Goal: Task Accomplishment & Management: Manage account settings

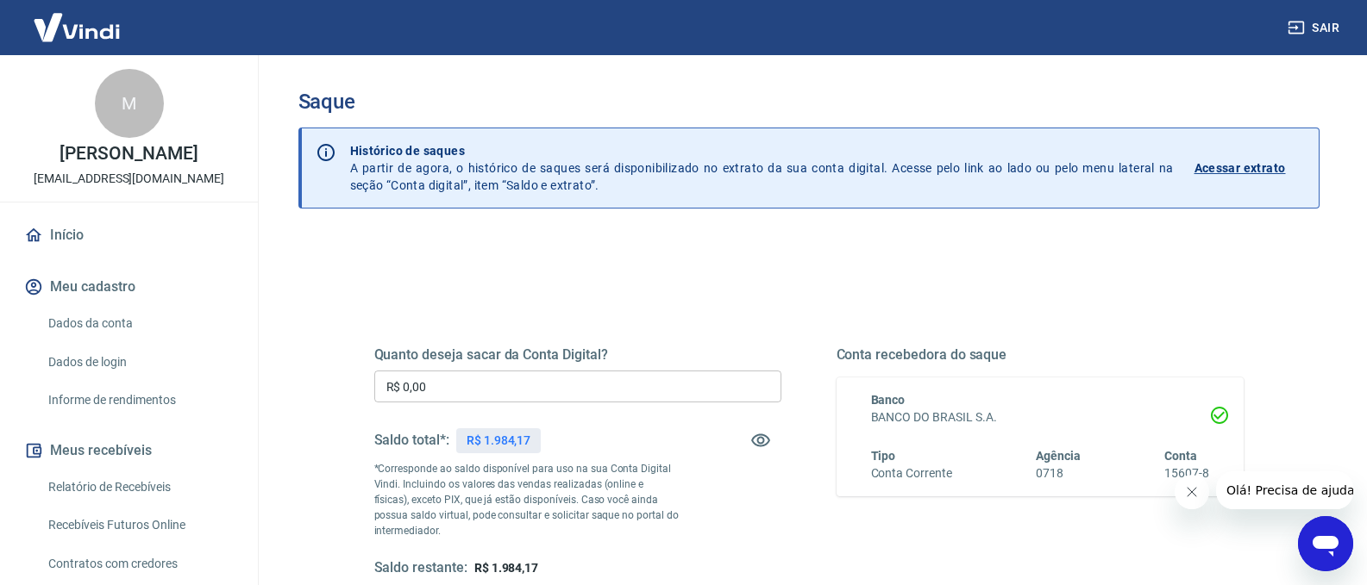
scroll to position [58, 0]
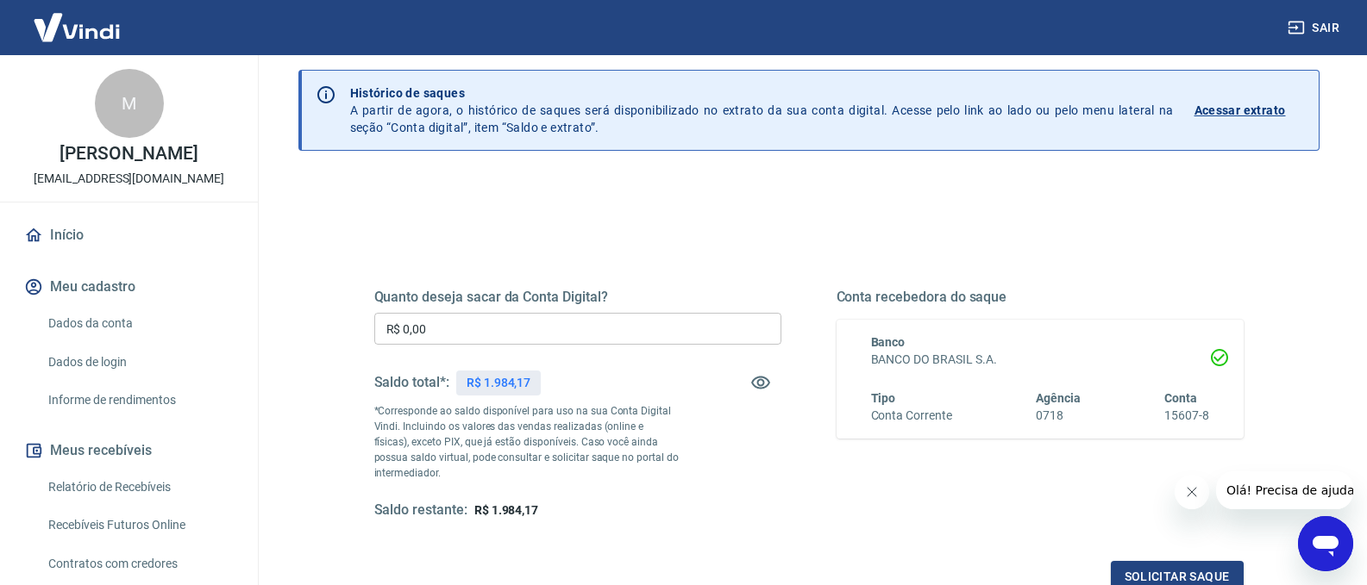
click at [610, 337] on input "R$ 0,00" at bounding box center [577, 329] width 407 height 32
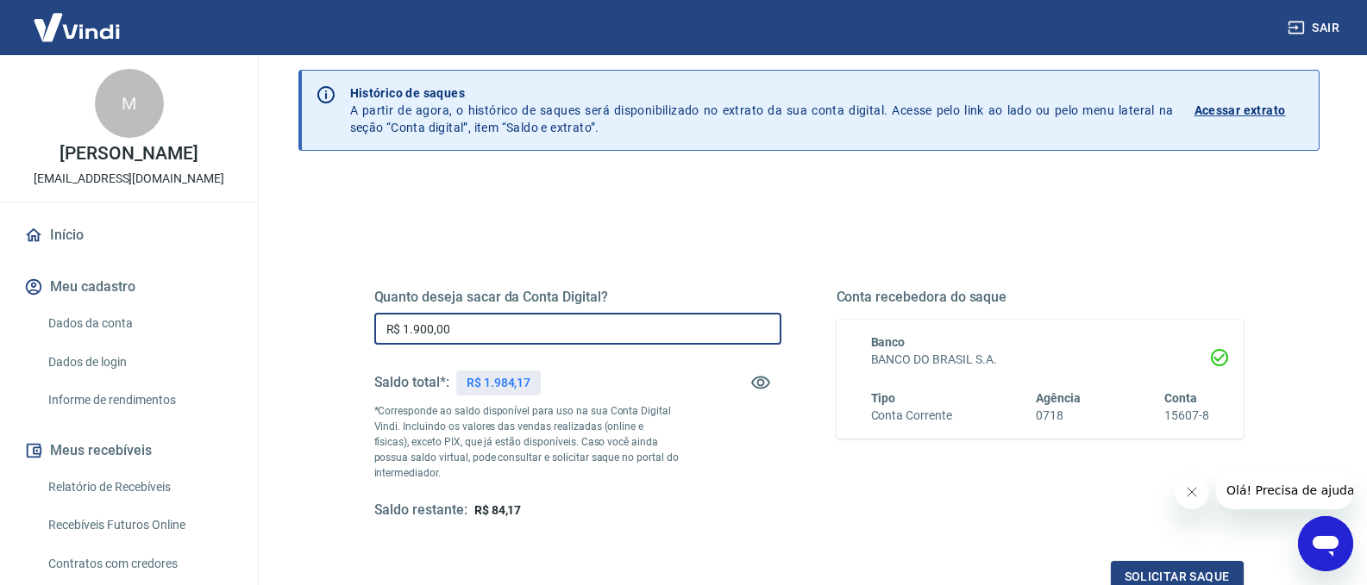
scroll to position [230, 0]
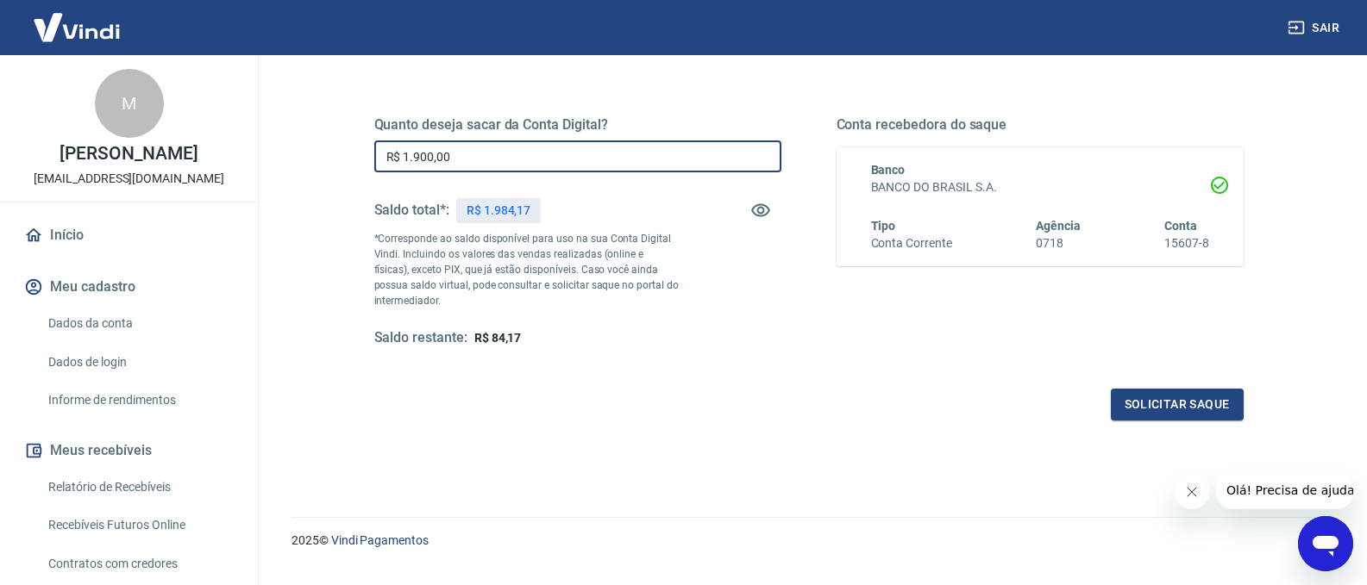
type input "R$ 1.900,00"
click at [1179, 404] on button "Solicitar saque" at bounding box center [1176, 405] width 133 height 32
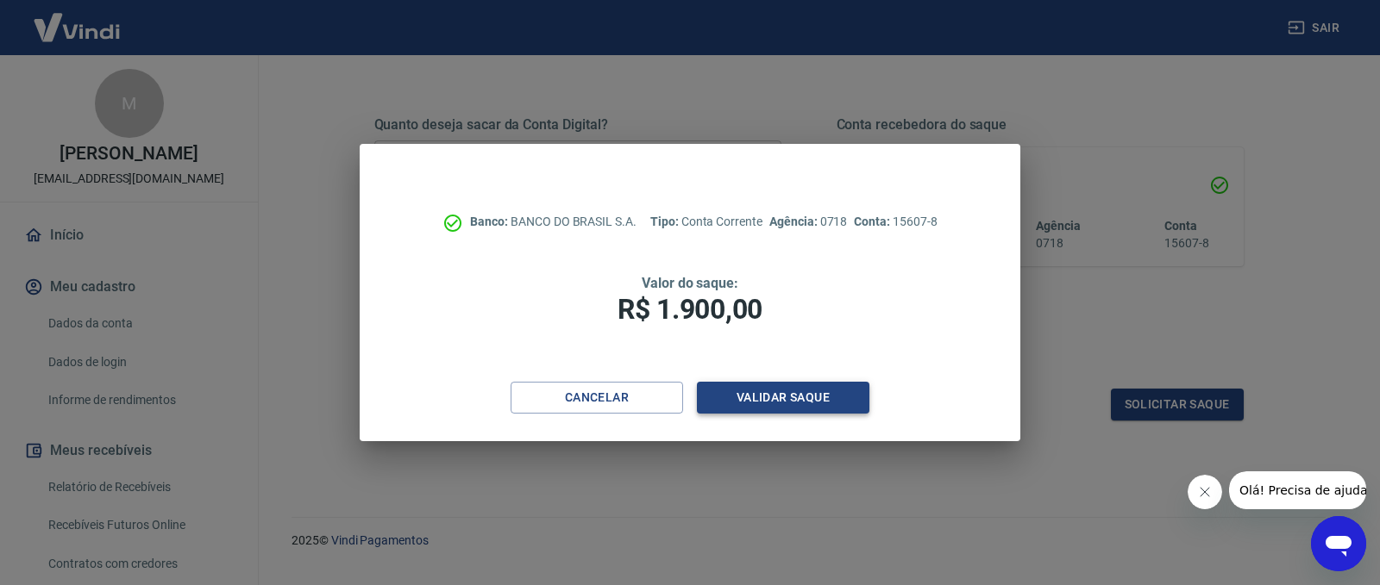
click at [809, 398] on button "Validar saque" at bounding box center [783, 398] width 172 height 32
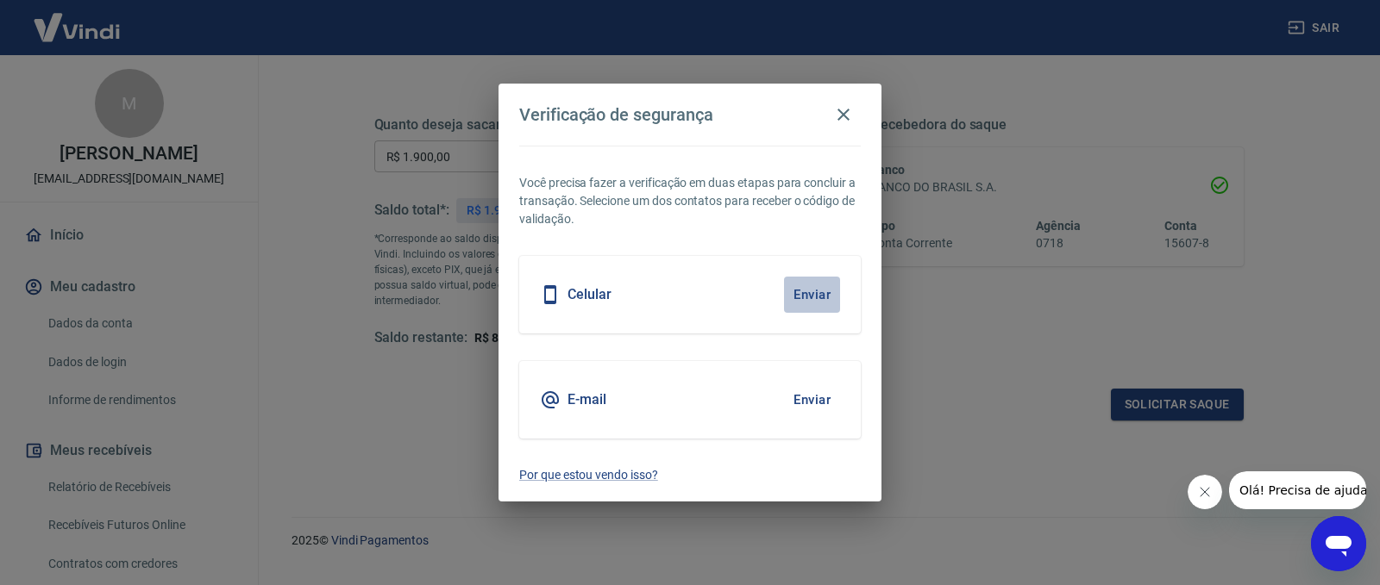
click at [814, 298] on button "Enviar" at bounding box center [812, 295] width 56 height 36
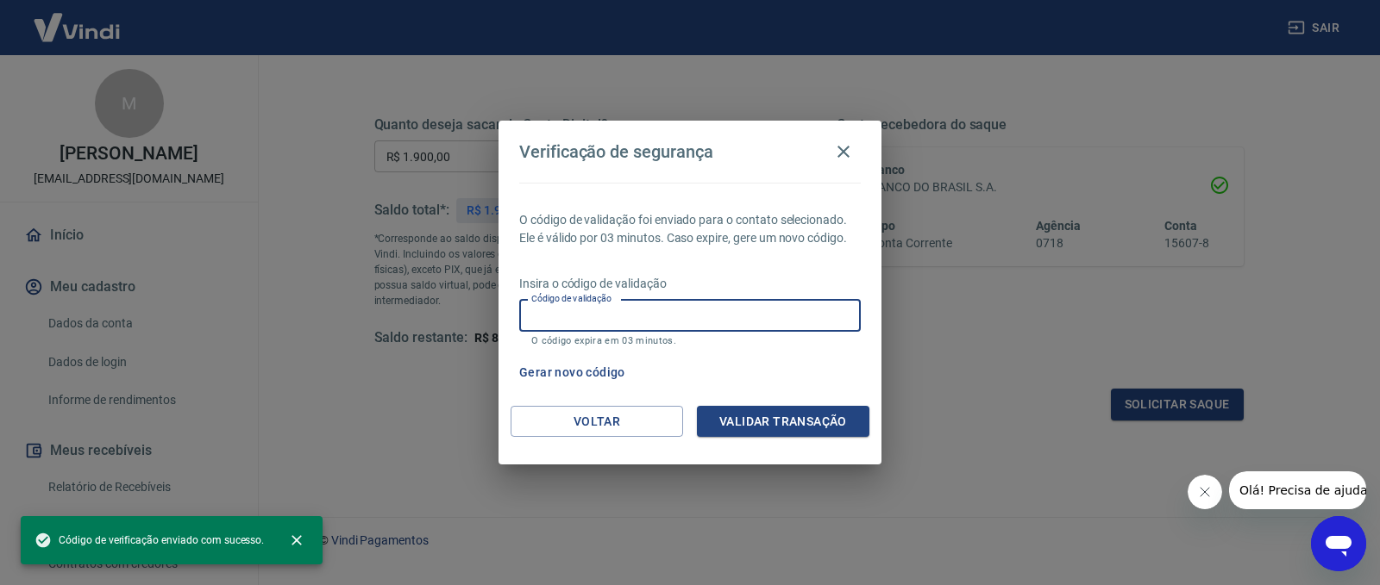
click at [650, 322] on input "Código de validação" at bounding box center [689, 316] width 341 height 32
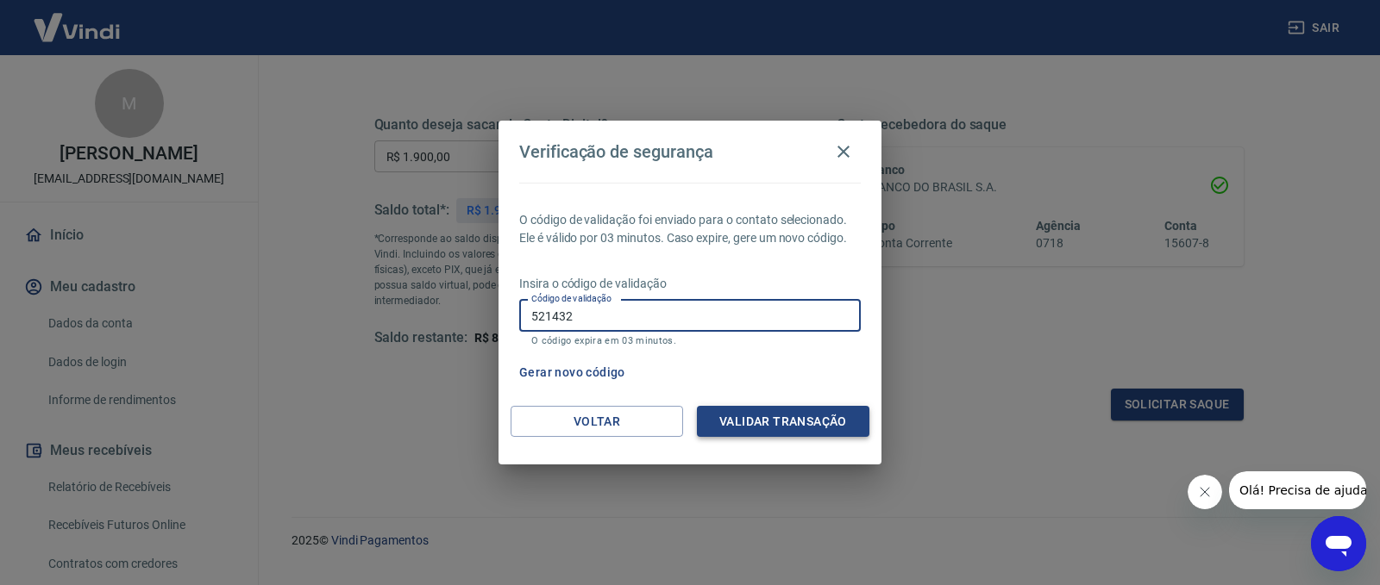
type input "521432"
click at [742, 415] on button "Validar transação" at bounding box center [783, 422] width 172 height 32
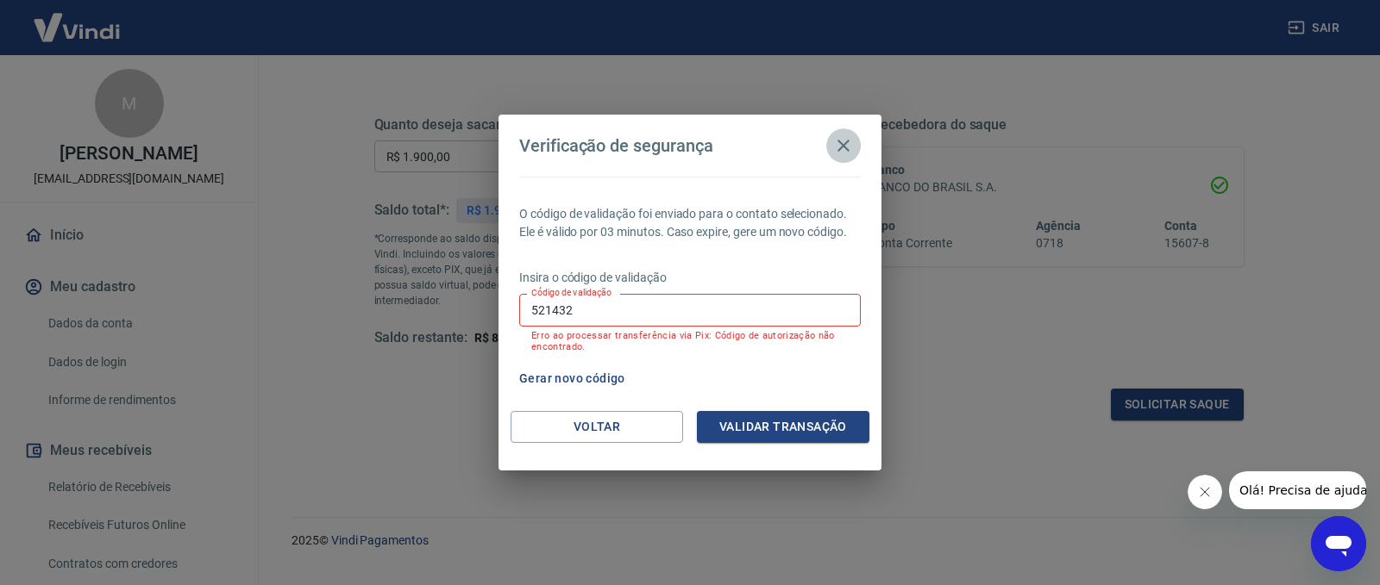
click at [848, 149] on icon "button" at bounding box center [843, 145] width 21 height 21
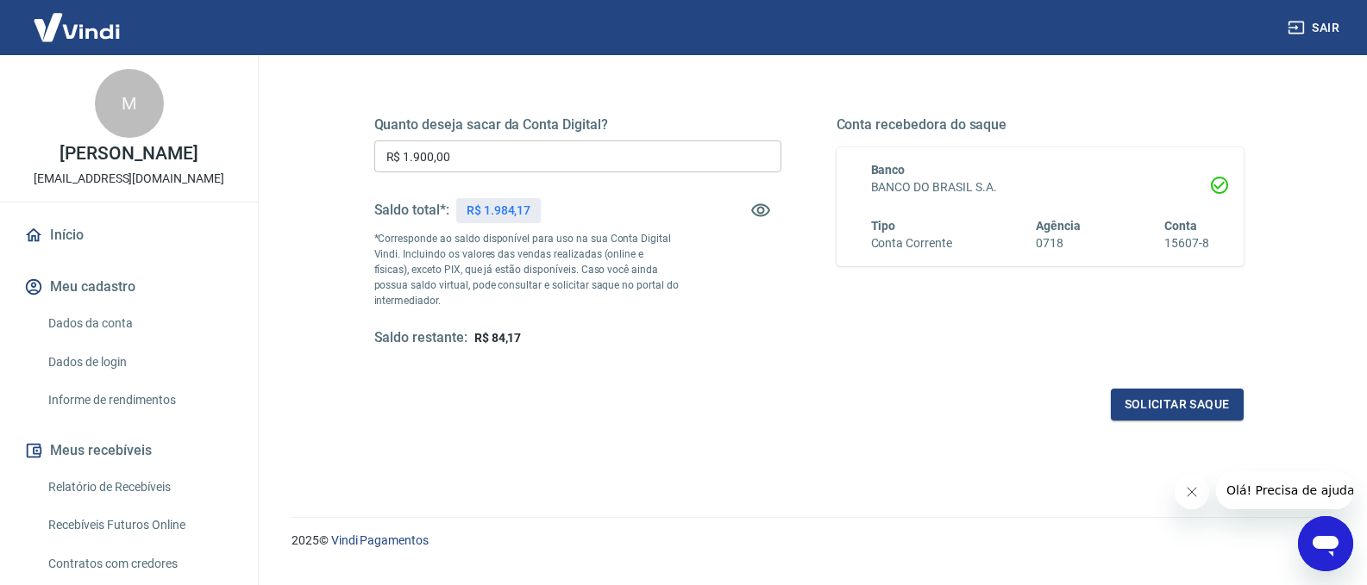
click at [1323, 22] on button "Sair" at bounding box center [1315, 28] width 62 height 32
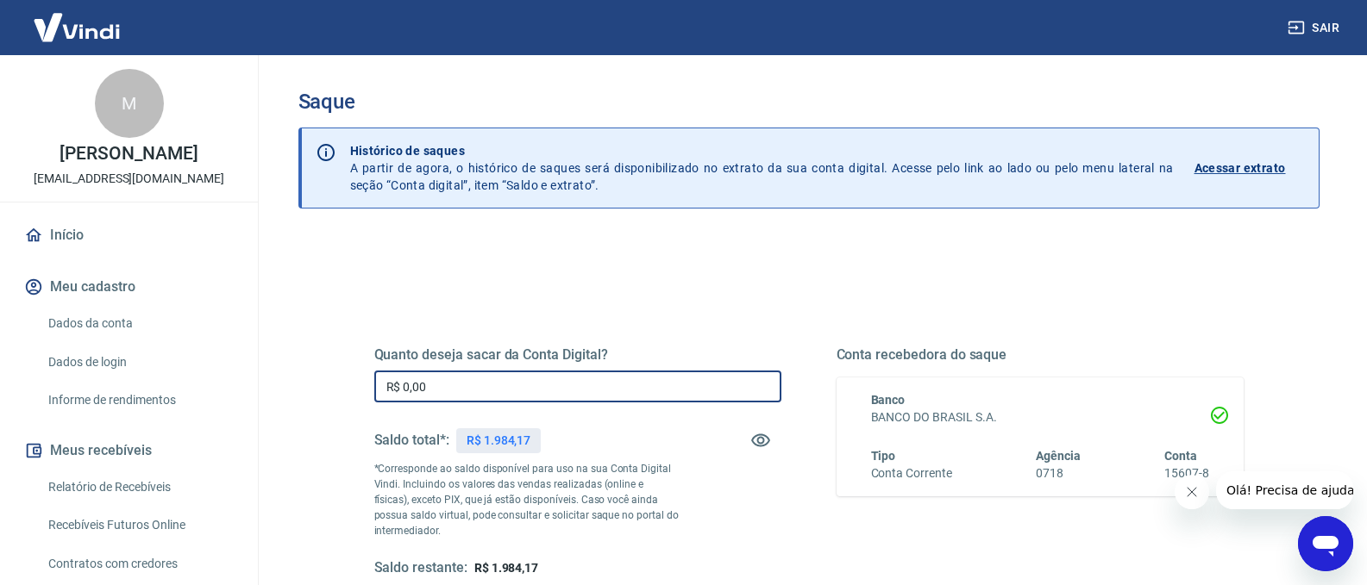
click at [545, 387] on input "R$ 0,00" at bounding box center [577, 387] width 407 height 32
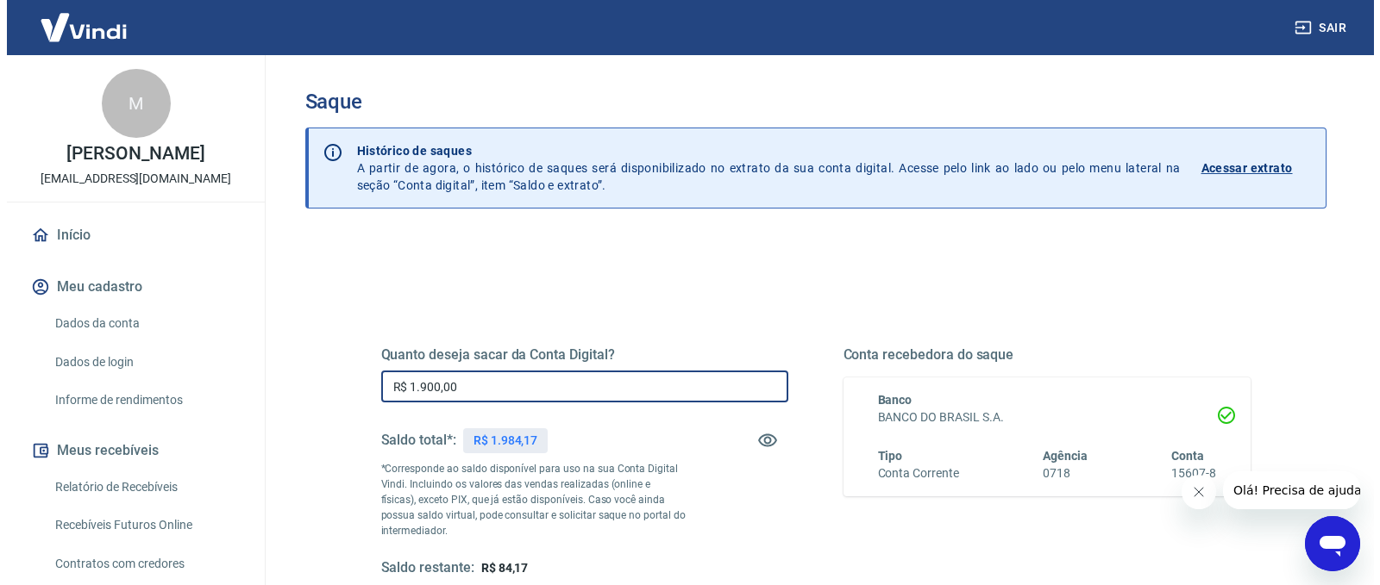
scroll to position [267, 0]
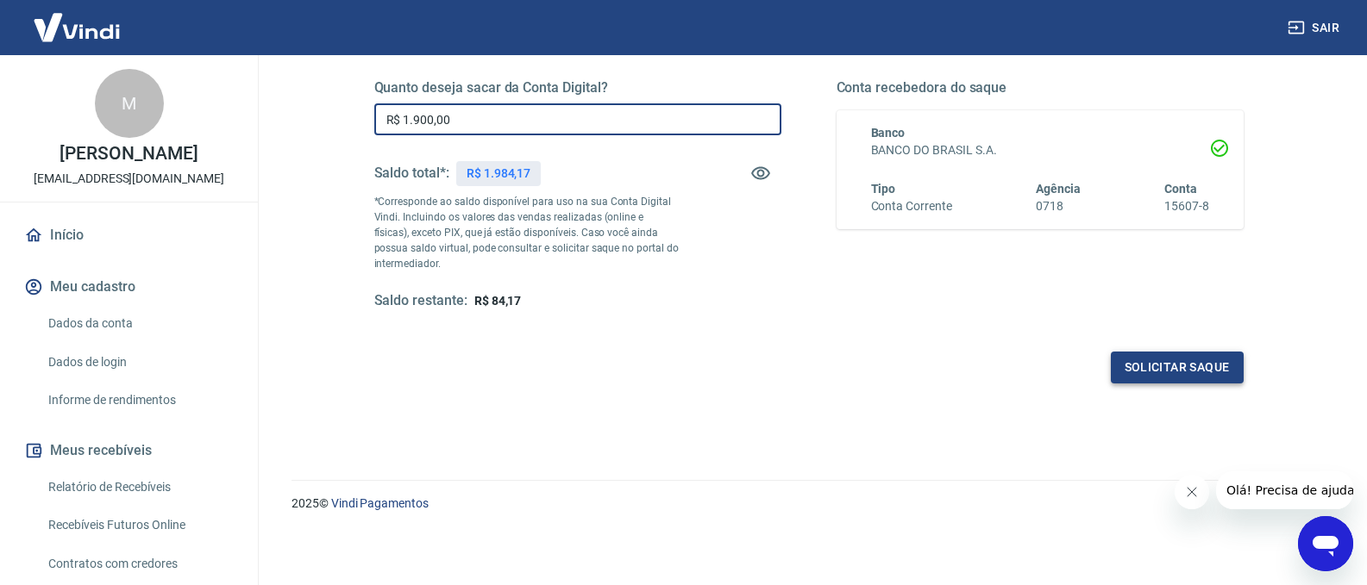
type input "R$ 1.900,00"
click at [1190, 375] on button "Solicitar saque" at bounding box center [1176, 368] width 133 height 32
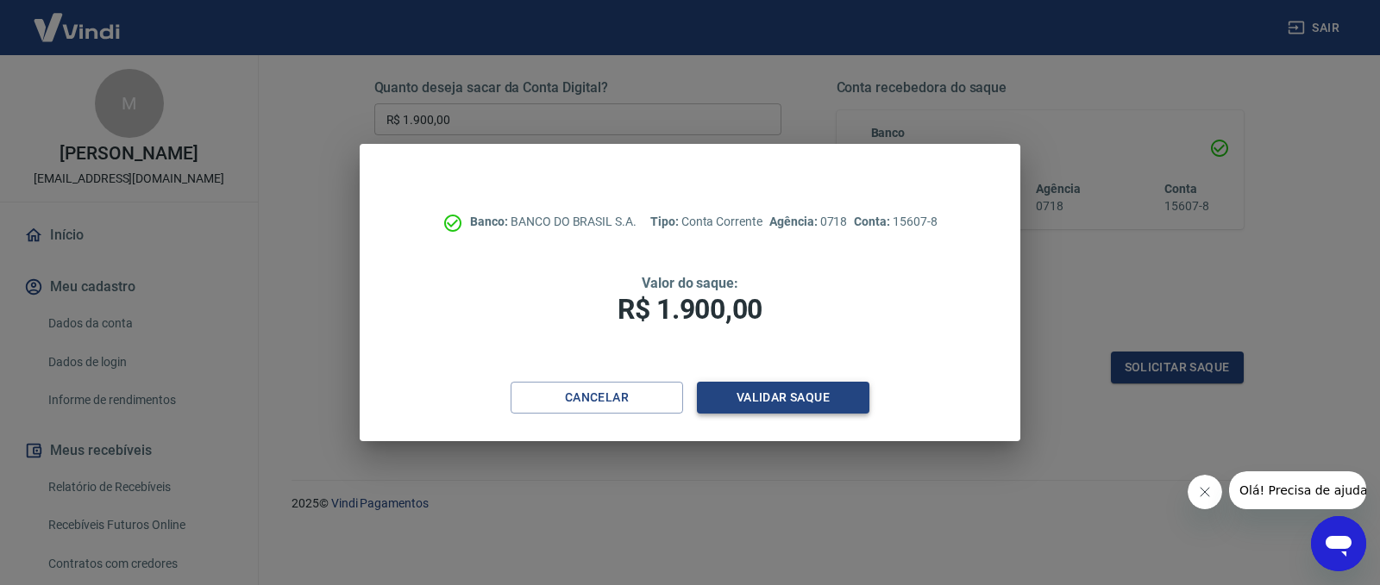
click at [768, 398] on button "Validar saque" at bounding box center [783, 398] width 172 height 32
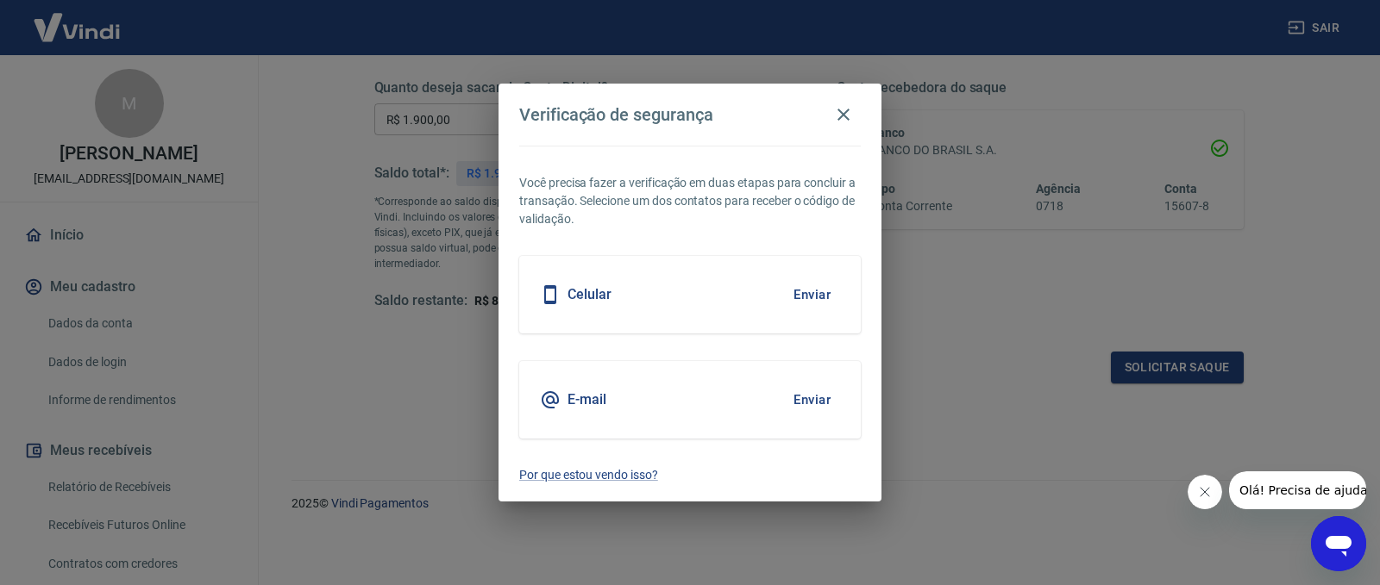
click at [812, 298] on button "Enviar" at bounding box center [812, 295] width 56 height 36
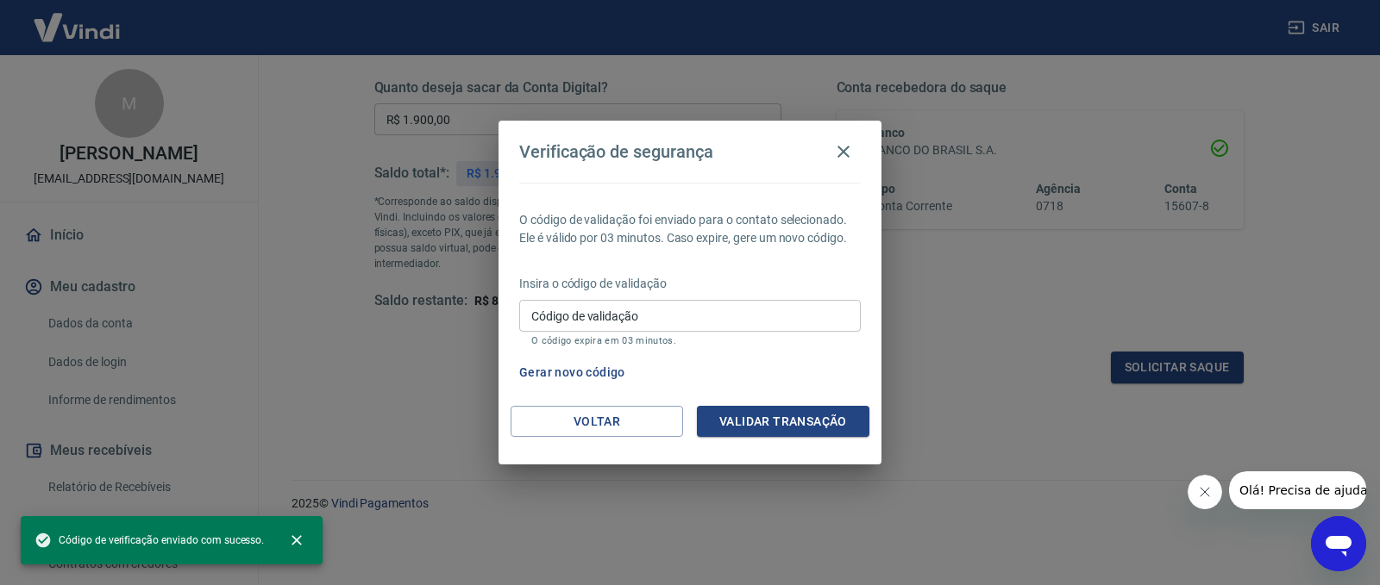
click at [726, 321] on input "Código de validação" at bounding box center [689, 316] width 341 height 32
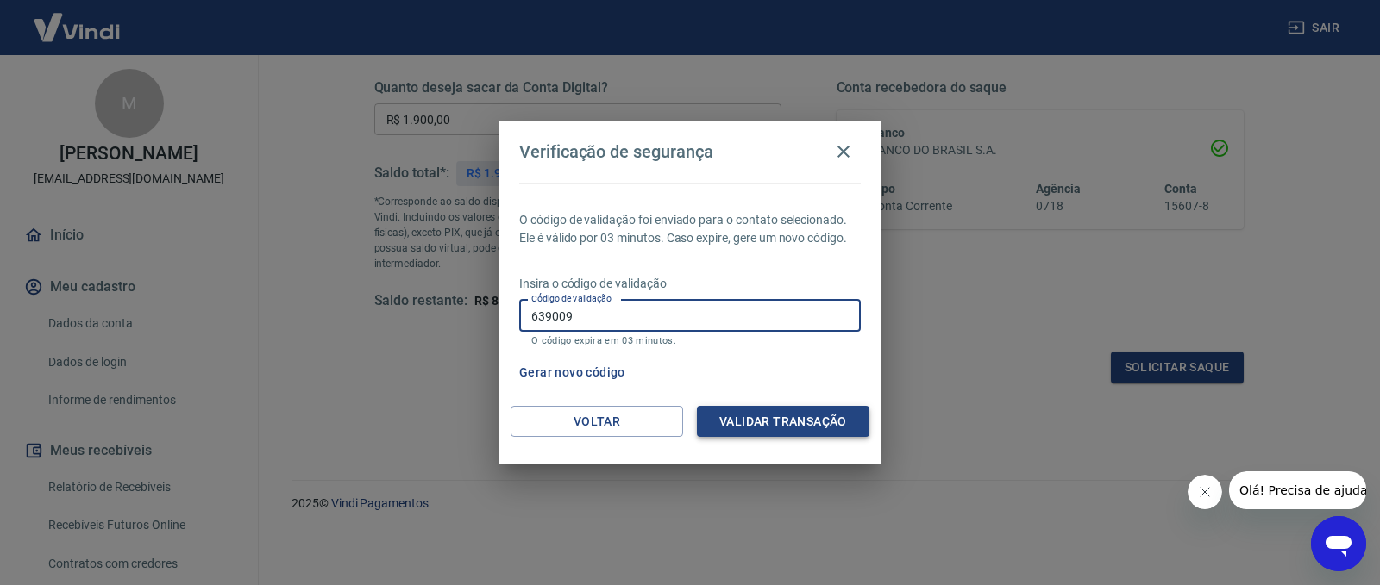
type input "639009"
click at [748, 422] on button "Validar transação" at bounding box center [783, 422] width 172 height 32
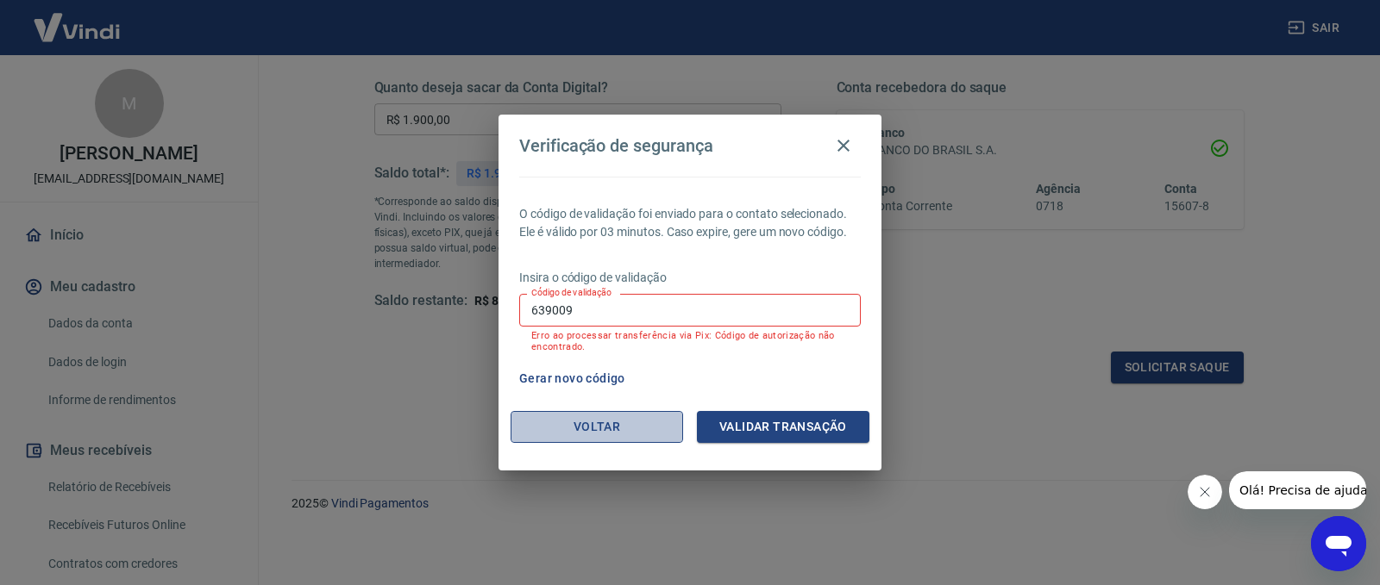
click at [654, 429] on button "Voltar" at bounding box center [596, 427] width 172 height 32
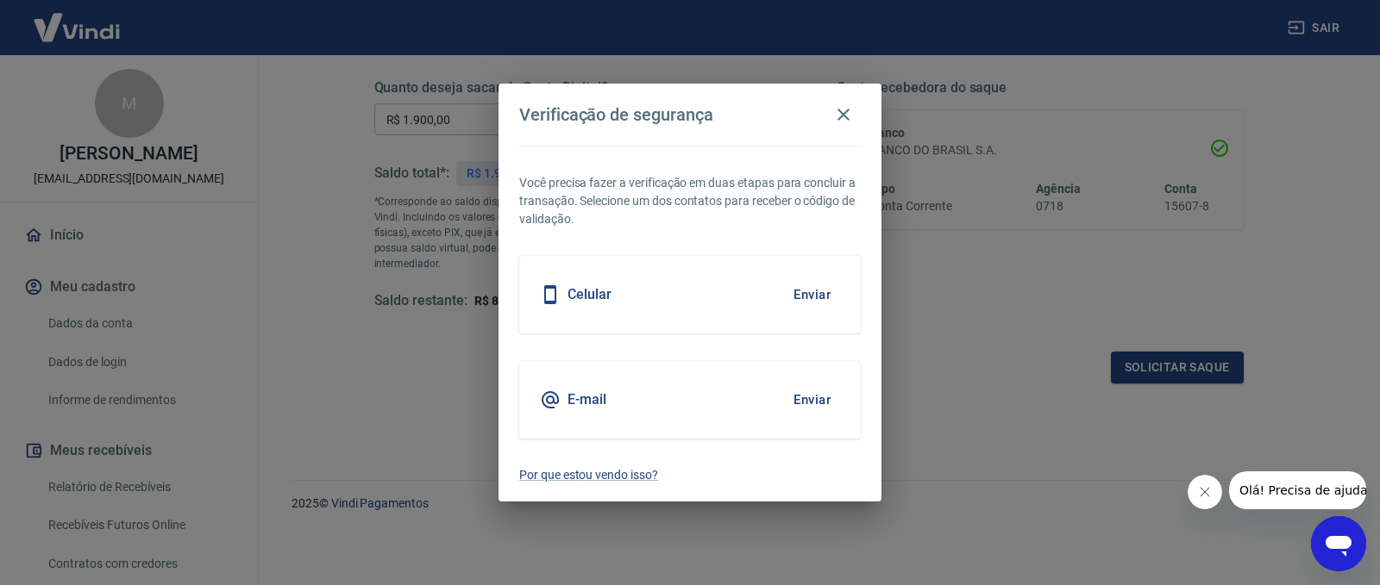
click at [807, 400] on button "Enviar" at bounding box center [812, 400] width 56 height 36
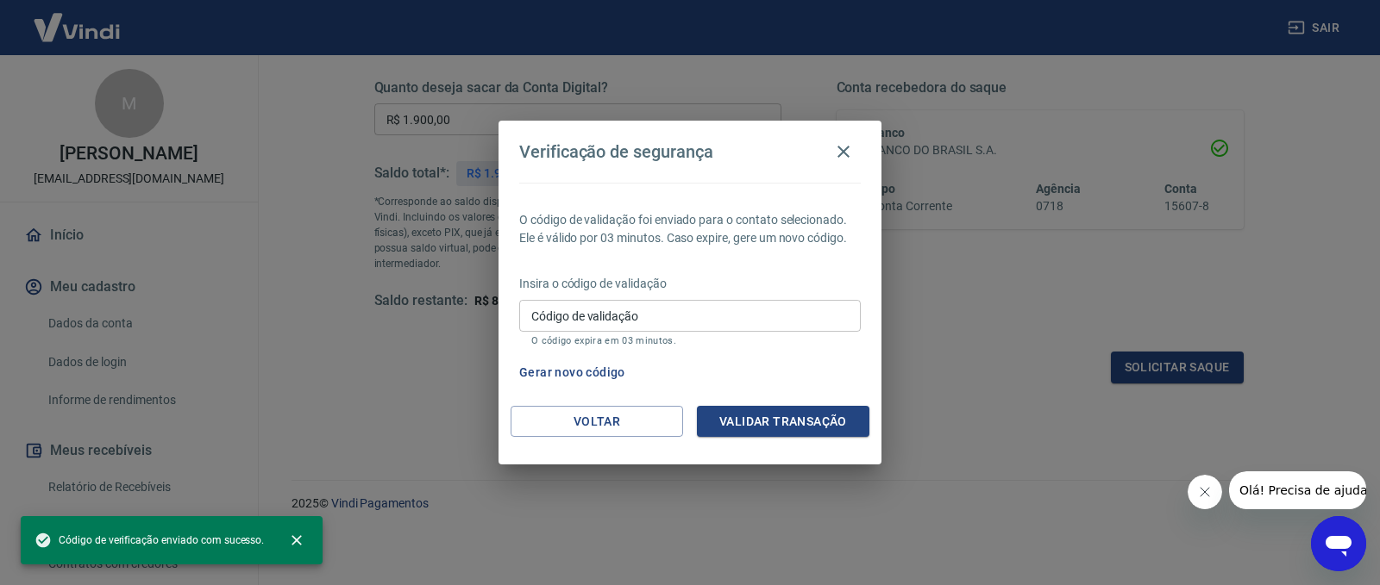
click at [679, 316] on input "Código de validação" at bounding box center [689, 316] width 341 height 32
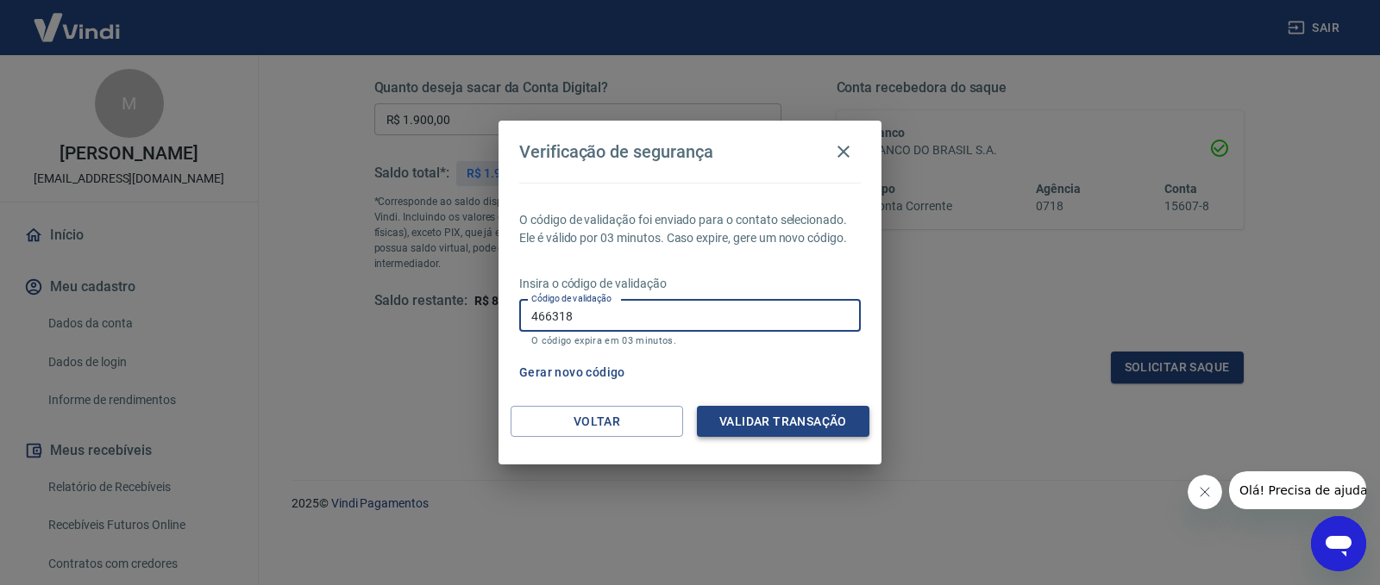
type input "466318"
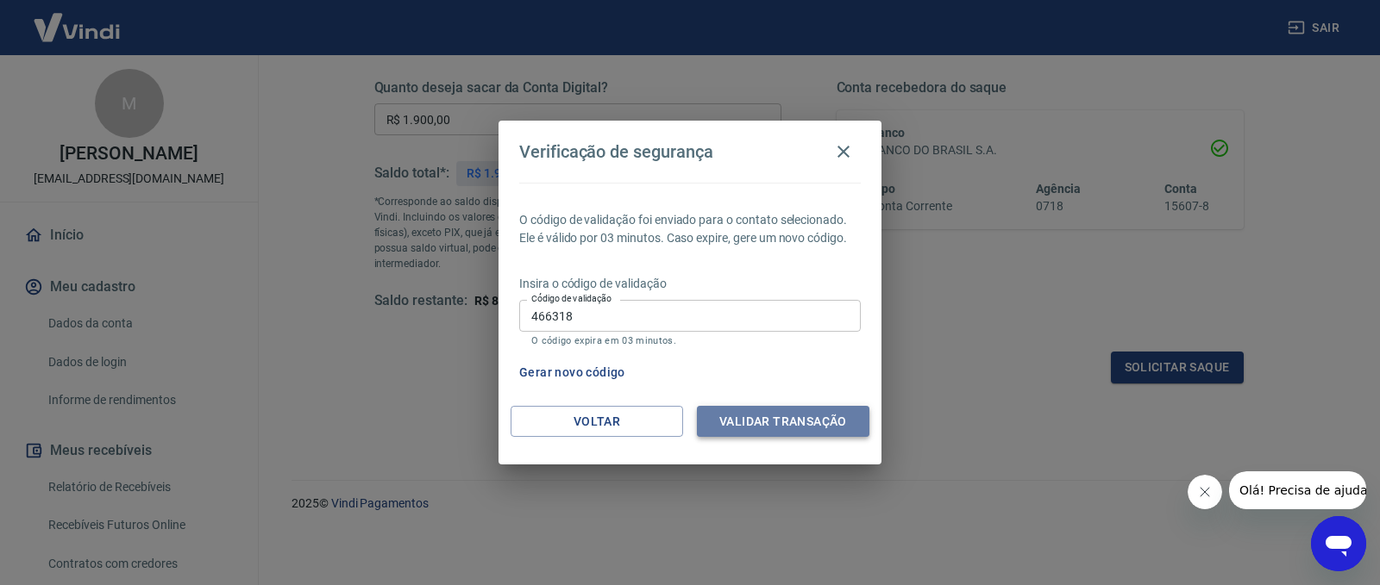
click at [738, 418] on button "Validar transação" at bounding box center [783, 422] width 172 height 32
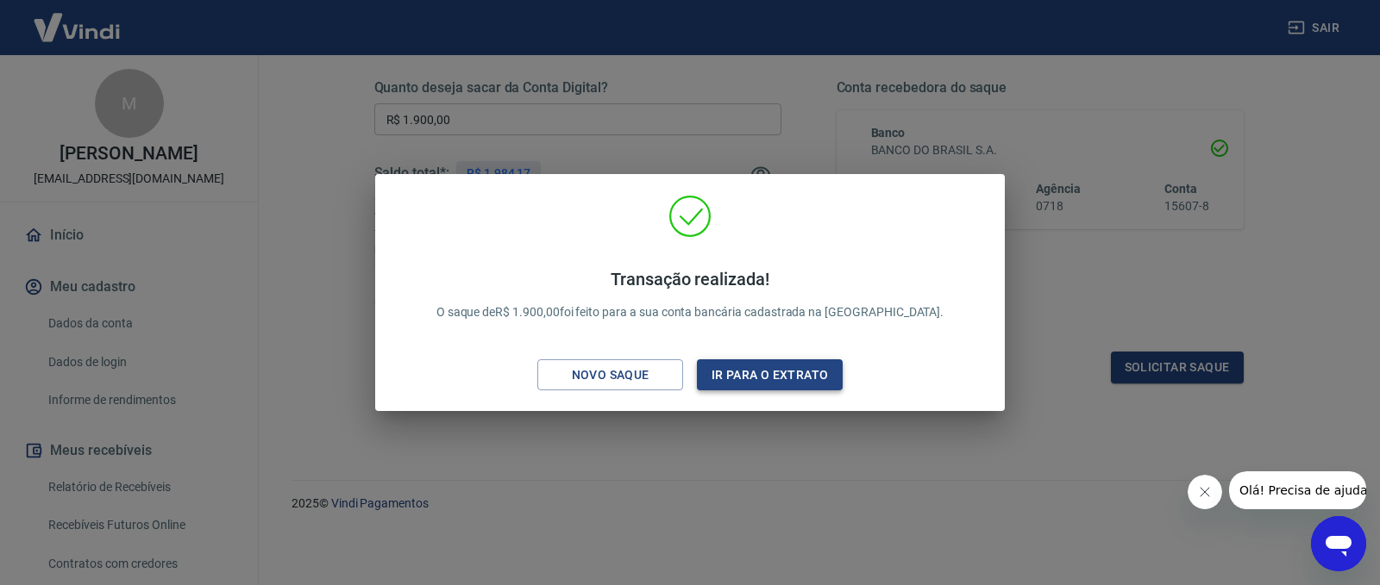
click at [793, 371] on button "Ir para o extrato" at bounding box center [770, 376] width 146 height 32
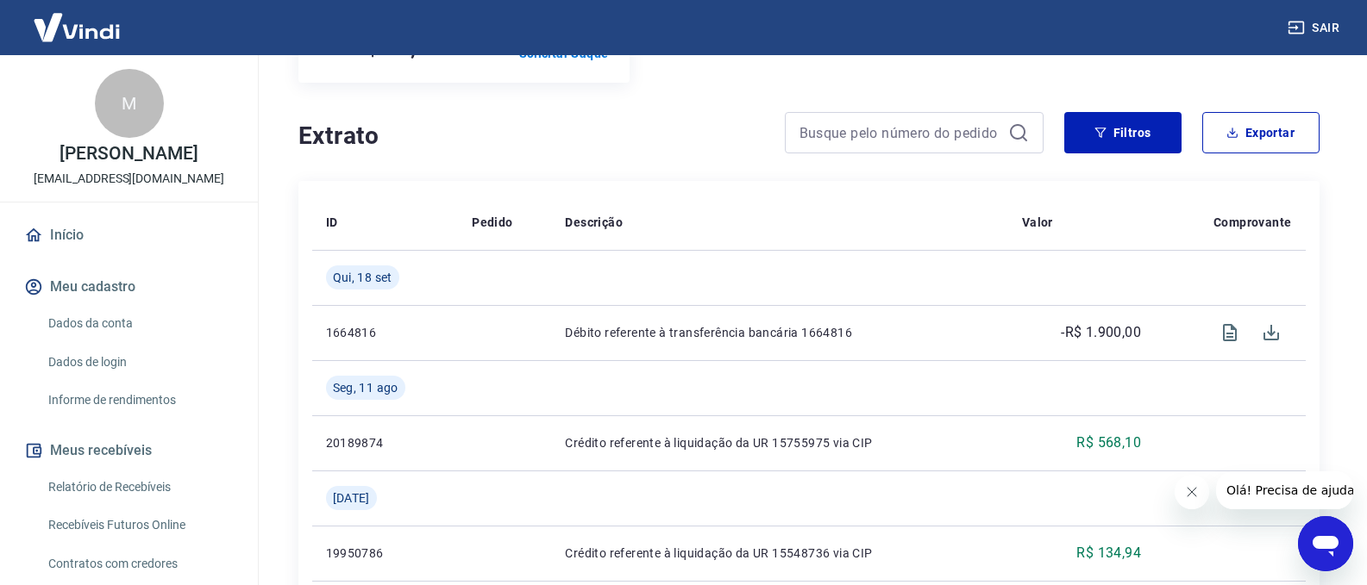
scroll to position [345, 0]
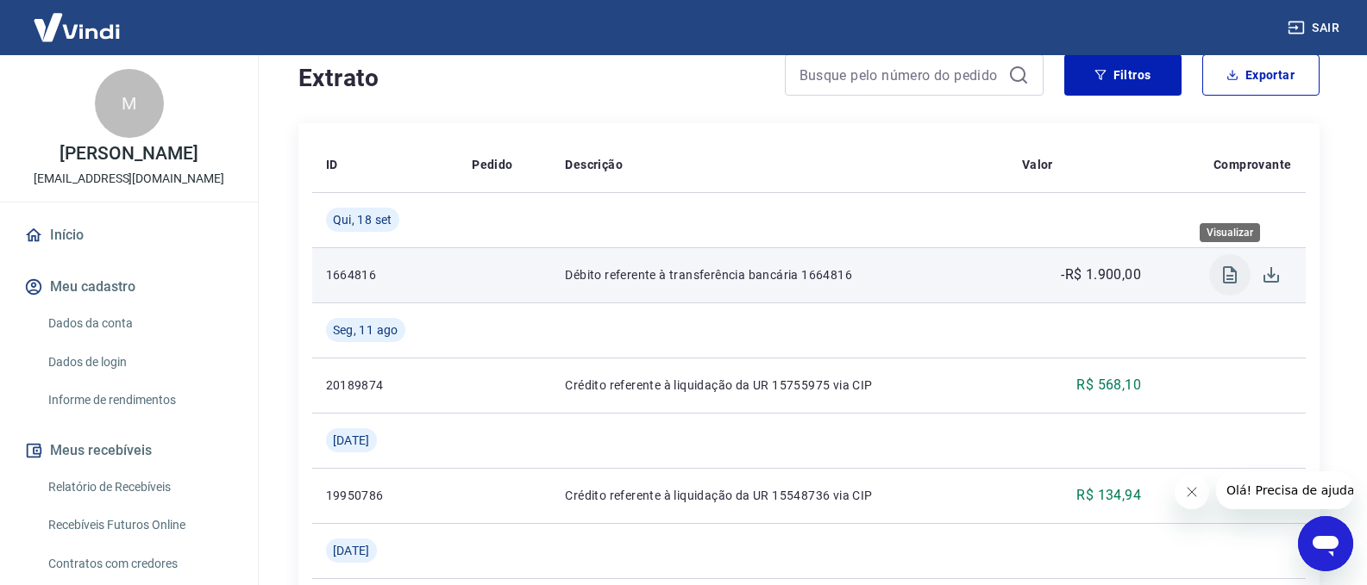
click at [1235, 273] on icon "Visualizar" at bounding box center [1230, 274] width 14 height 17
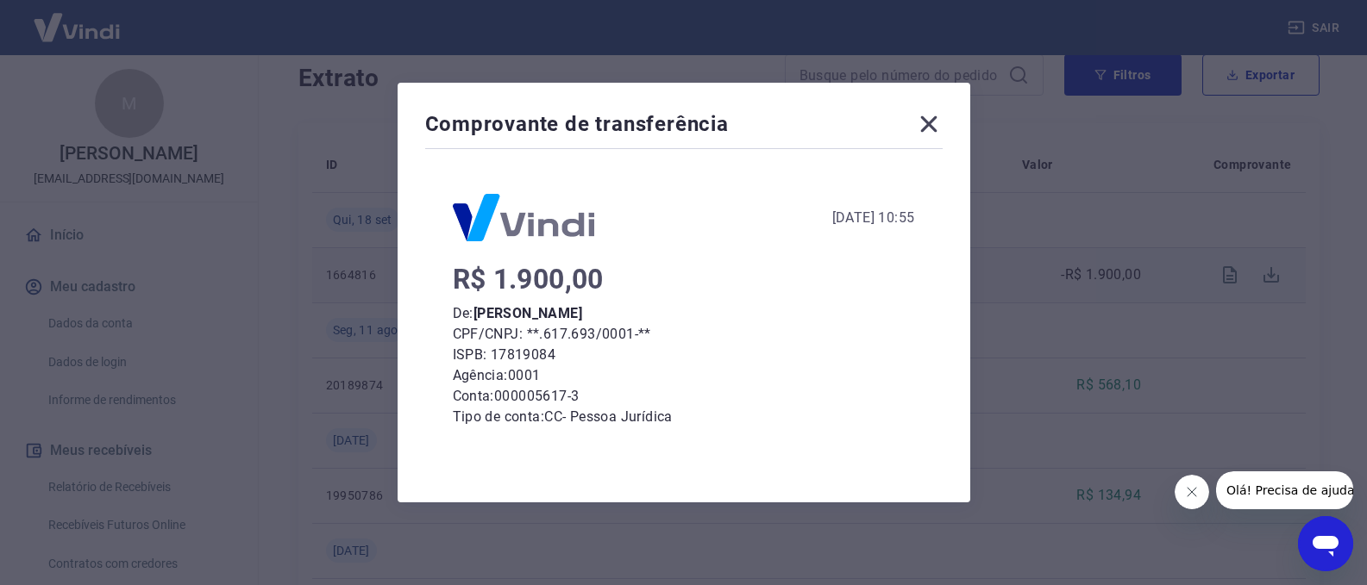
click at [936, 126] on icon at bounding box center [928, 124] width 16 height 16
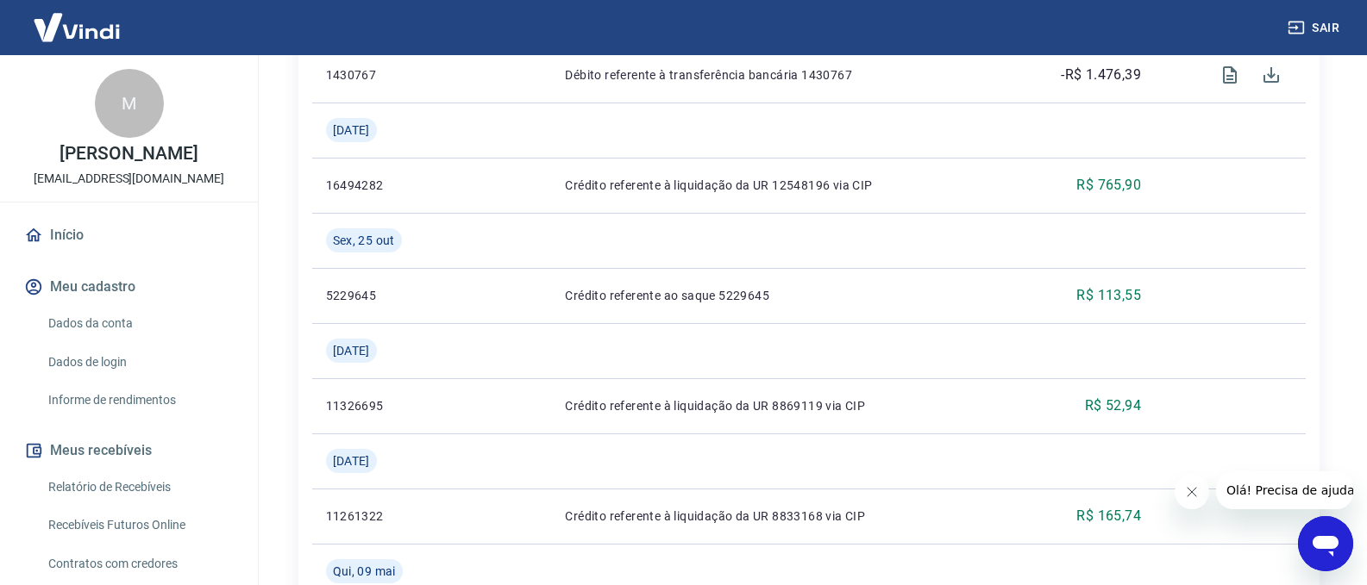
scroll to position [1265, 0]
